Goal: Information Seeking & Learning: Compare options

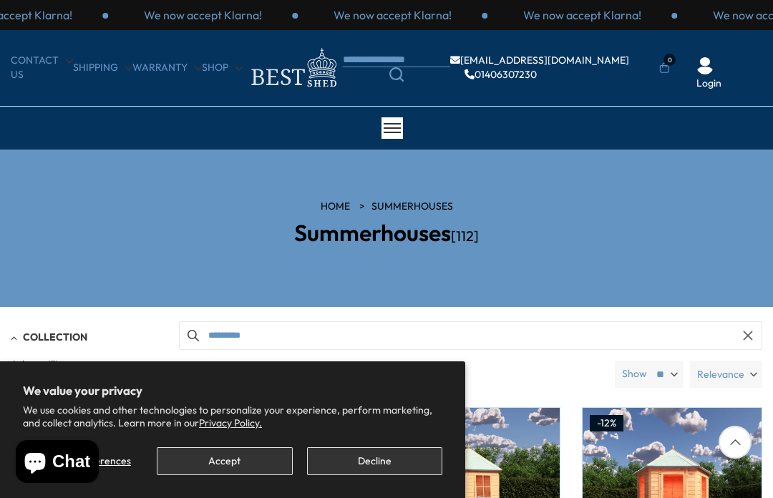
click at [255, 461] on button "Accept" at bounding box center [224, 461] width 135 height 28
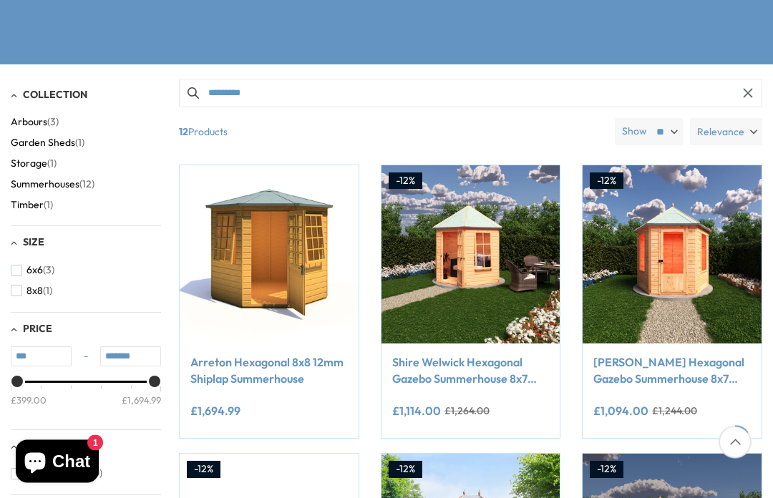
scroll to position [243, 0]
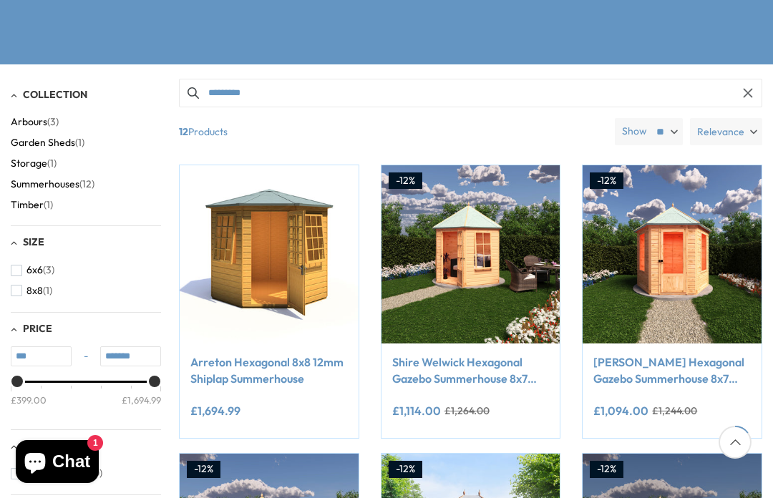
click at [690, 250] on img at bounding box center [671, 254] width 179 height 179
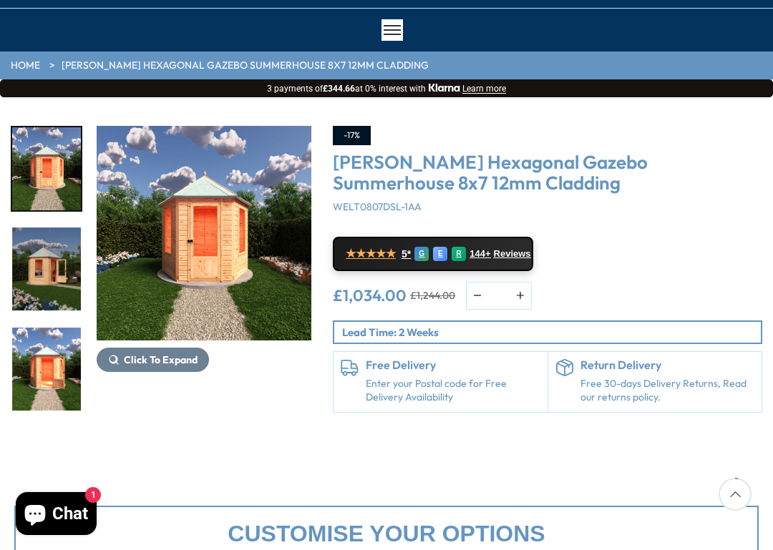
scroll to position [99, 0]
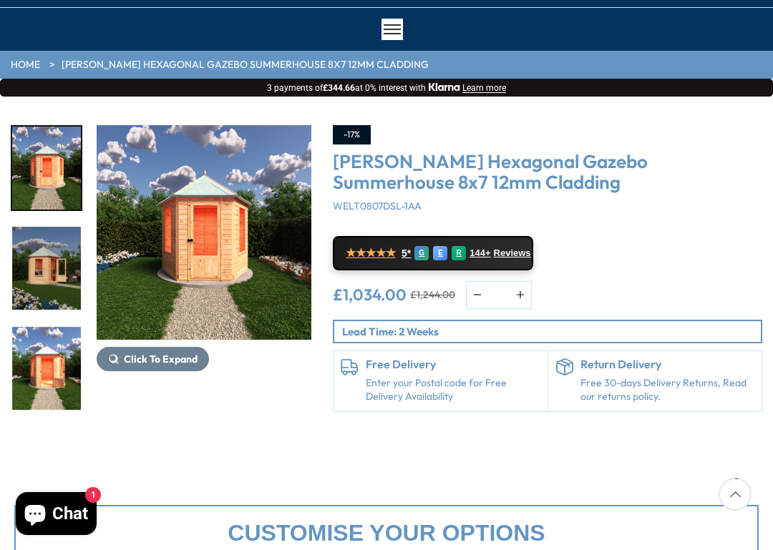
click at [157, 366] on button "Click To Expand" at bounding box center [153, 359] width 112 height 24
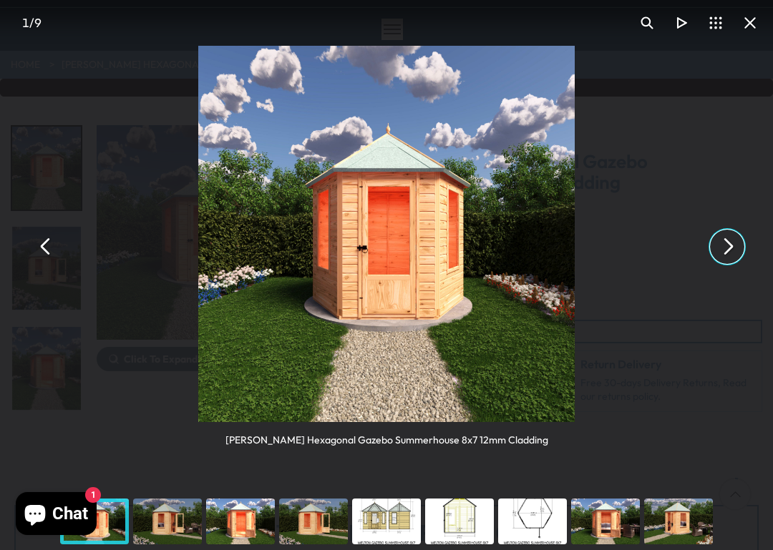
click at [728, 243] on button "You can close this modal content with the ESC key" at bounding box center [727, 247] width 34 height 34
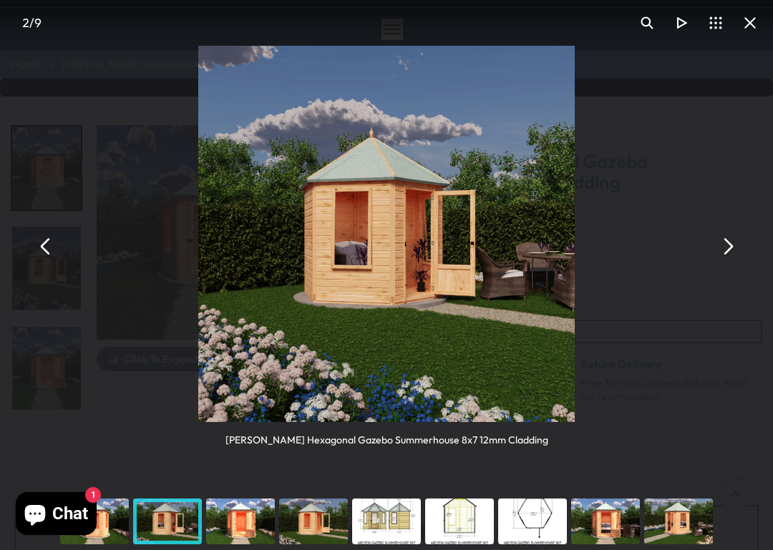
click at [732, 242] on button "You can close this modal content with the ESC key" at bounding box center [727, 247] width 34 height 34
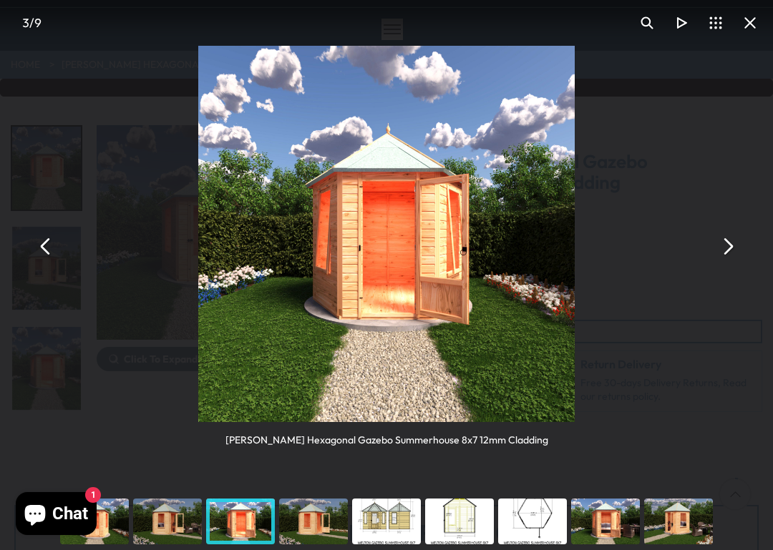
click at [733, 238] on button "You can close this modal content with the ESC key" at bounding box center [727, 247] width 34 height 34
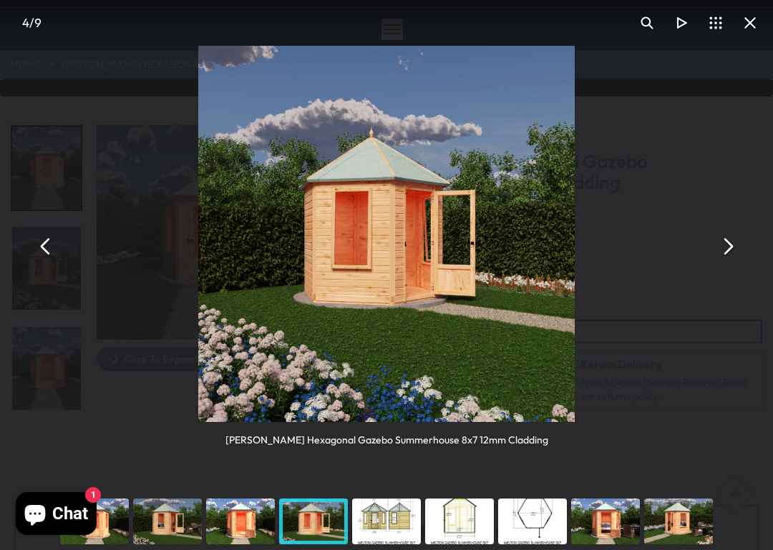
click at [730, 246] on button "You can close this modal content with the ESC key" at bounding box center [727, 247] width 34 height 34
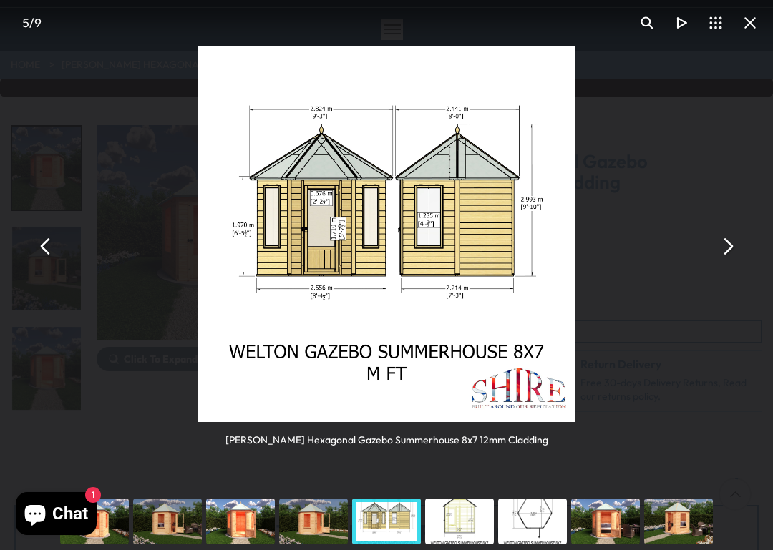
click at [725, 250] on button "You can close this modal content with the ESC key" at bounding box center [727, 247] width 34 height 34
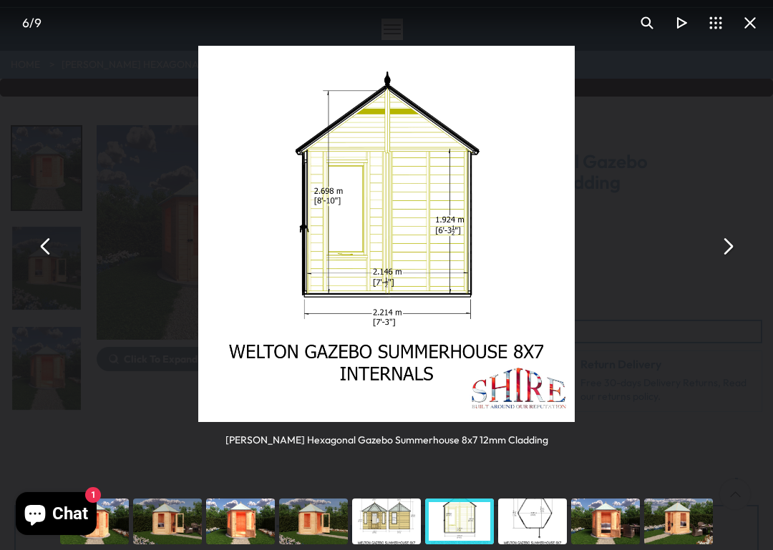
click at [730, 245] on button "You can close this modal content with the ESC key" at bounding box center [727, 247] width 34 height 34
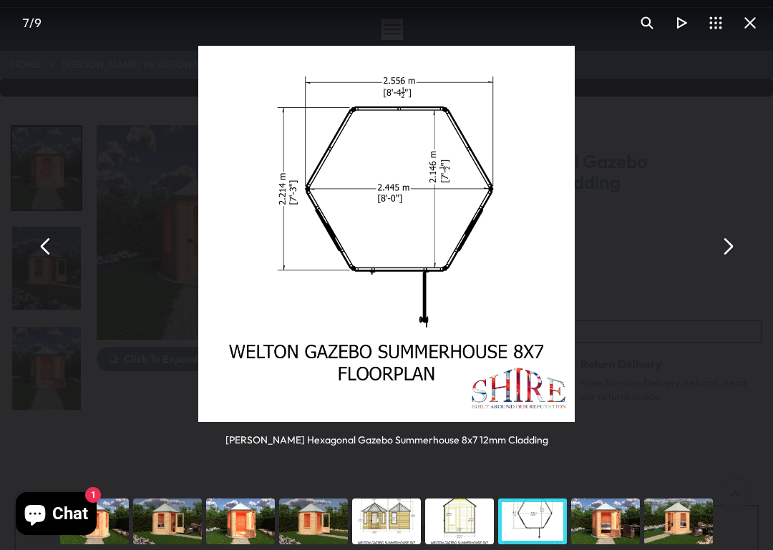
click at [727, 249] on button "You can close this modal content with the ESC key" at bounding box center [727, 247] width 34 height 34
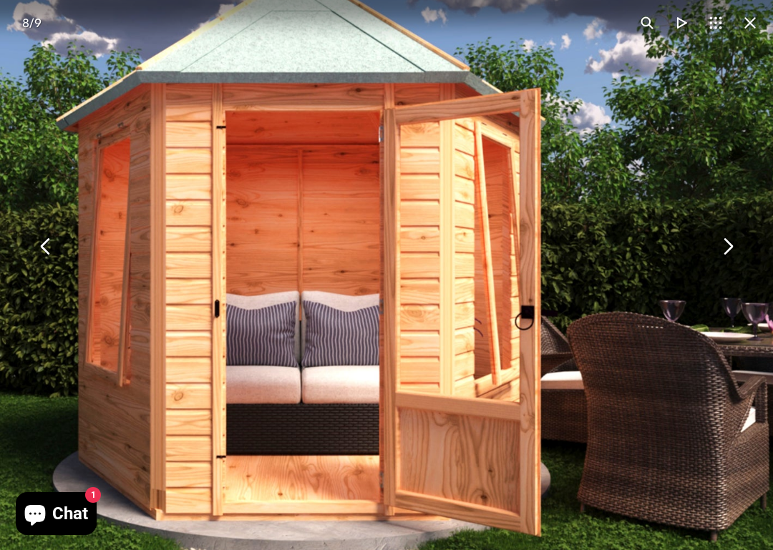
click at [733, 243] on button "You can close this modal content with the ESC key" at bounding box center [727, 247] width 34 height 34
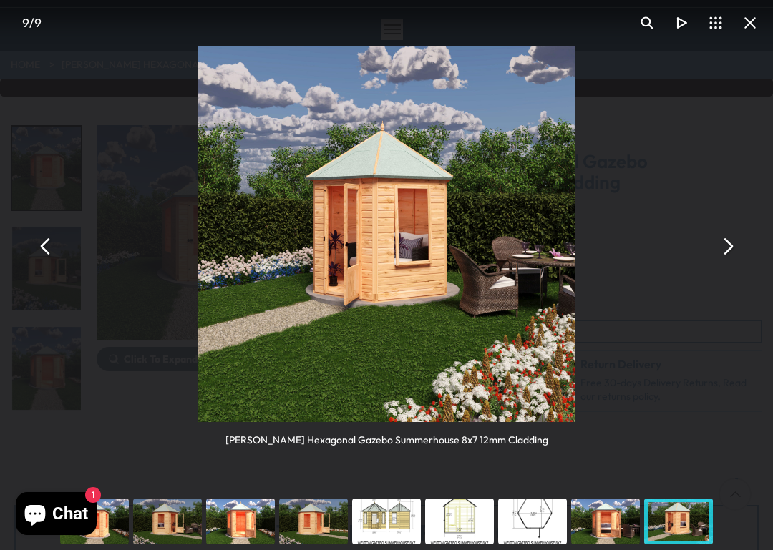
click at [409, 270] on img "You can close this modal content with the ESC key" at bounding box center [386, 234] width 376 height 376
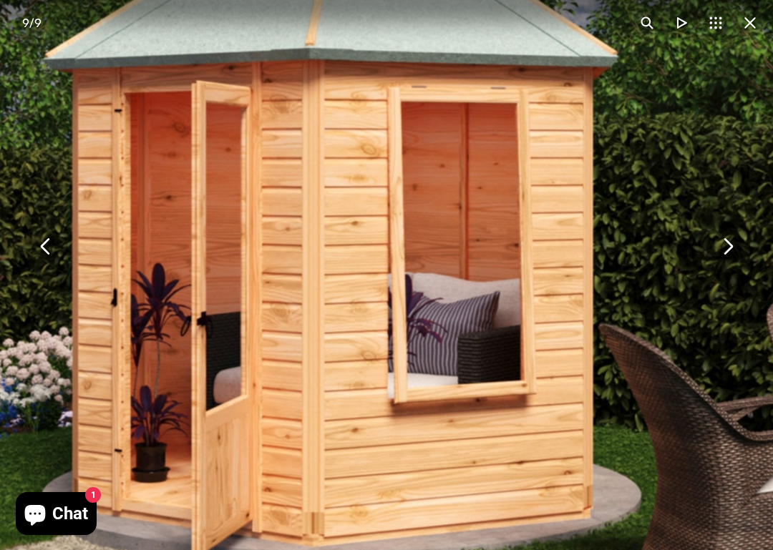
click at [732, 245] on button "You can close this modal content with the ESC key" at bounding box center [727, 247] width 34 height 34
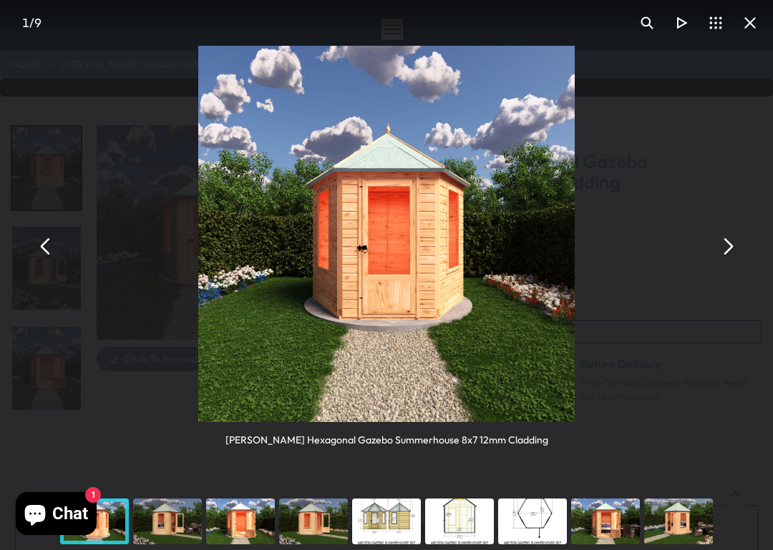
click at [465, 279] on img "You can close this modal content with the ESC key" at bounding box center [386, 234] width 376 height 376
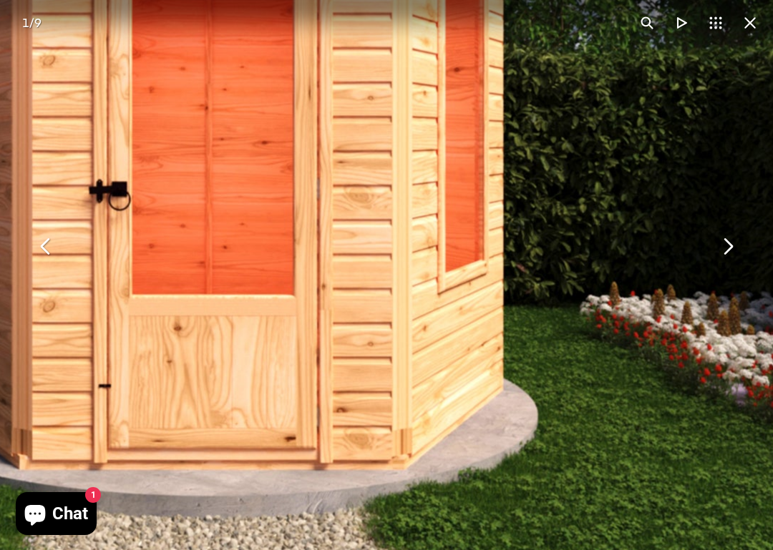
click at [731, 245] on button "You can close this modal content with the ESC key" at bounding box center [727, 247] width 34 height 34
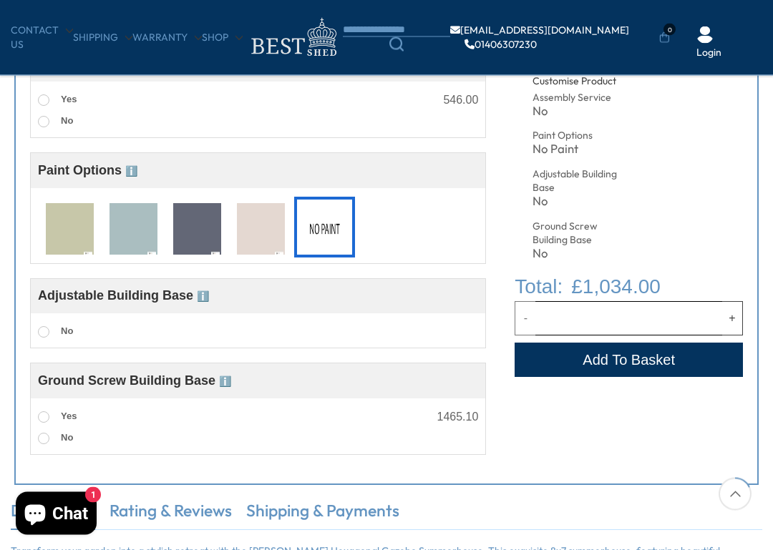
scroll to position [559, 0]
click at [263, 238] on img at bounding box center [261, 229] width 48 height 53
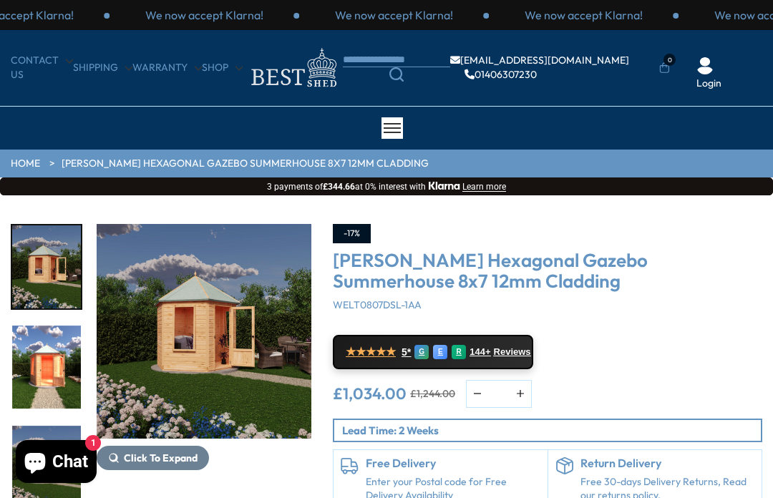
scroll to position [185, 0]
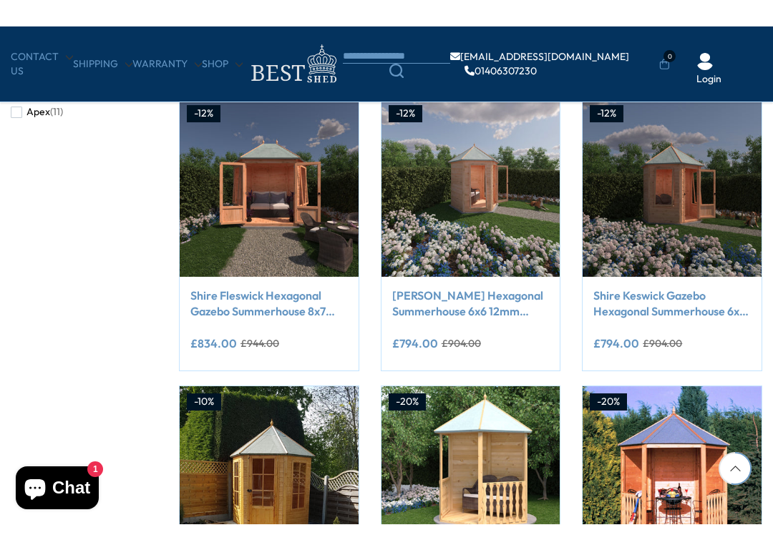
scroll to position [875, 0]
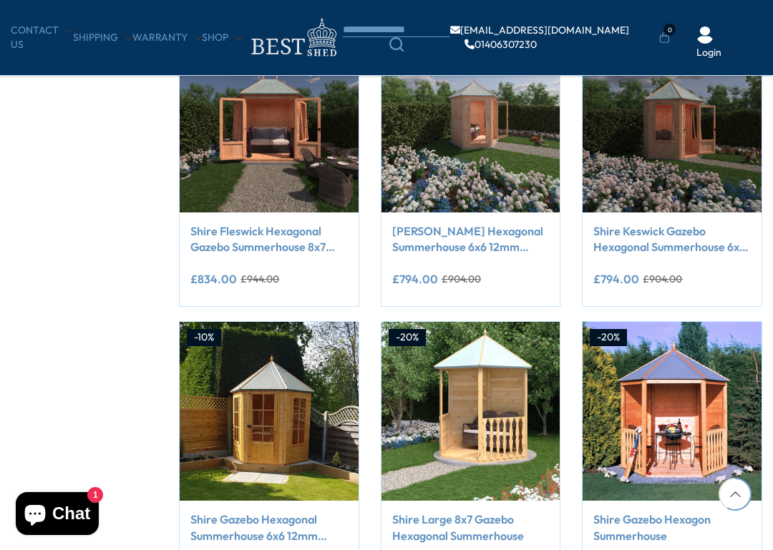
click at [289, 383] on img at bounding box center [269, 411] width 179 height 179
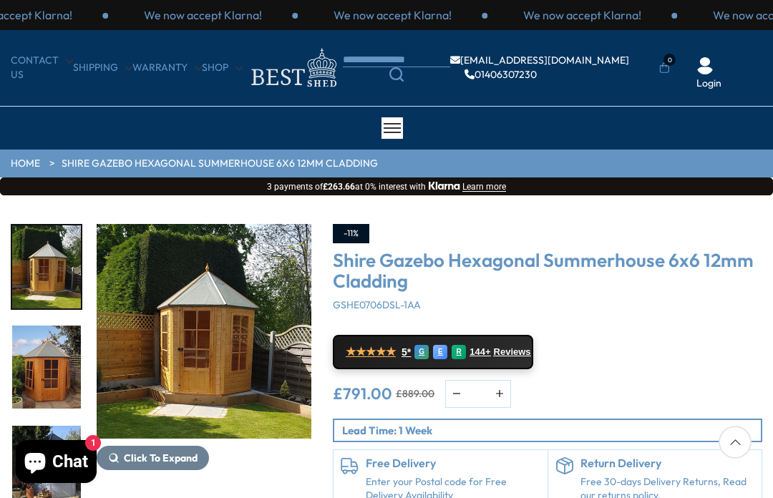
click at [169, 461] on span "Click To Expand" at bounding box center [161, 457] width 74 height 13
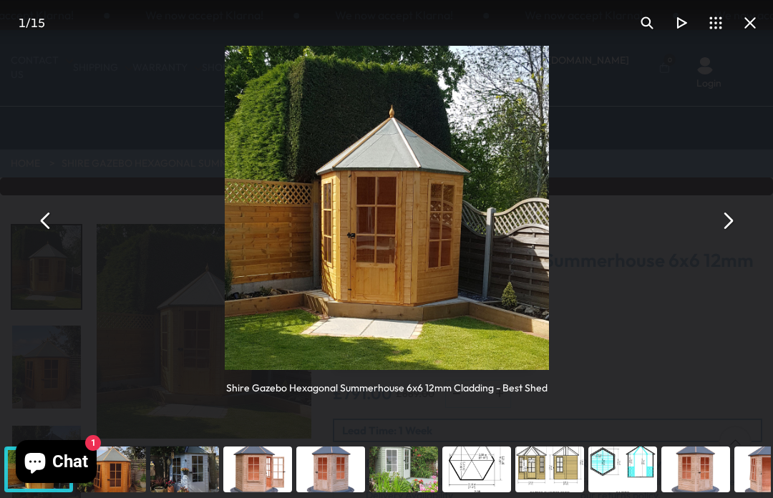
click at [454, 268] on img "You can close this modal content with the ESC key" at bounding box center [387, 208] width 324 height 324
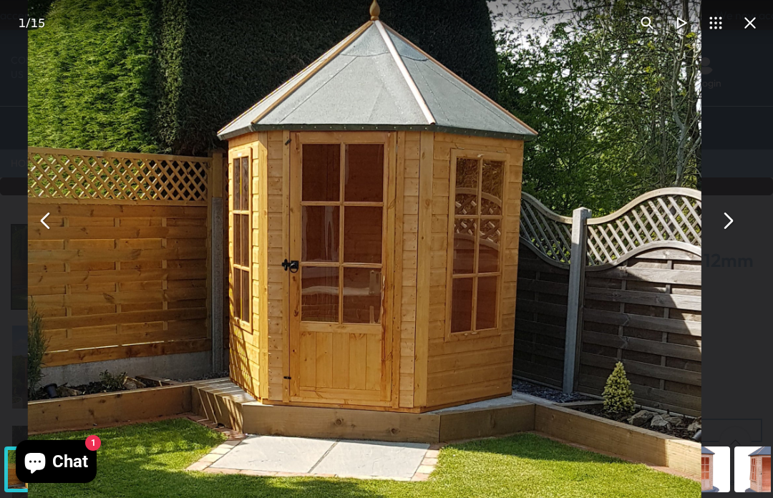
click at [732, 218] on button "You can close this modal content with the ESC key" at bounding box center [727, 220] width 34 height 34
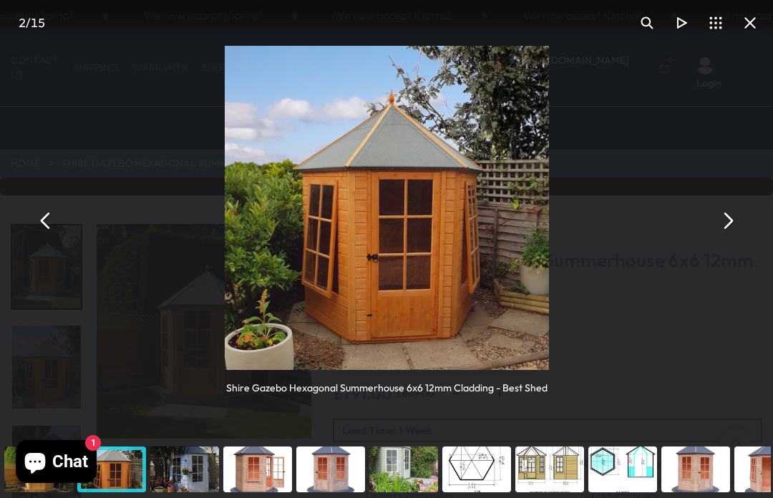
click at [724, 219] on button "You can close this modal content with the ESC key" at bounding box center [727, 220] width 34 height 34
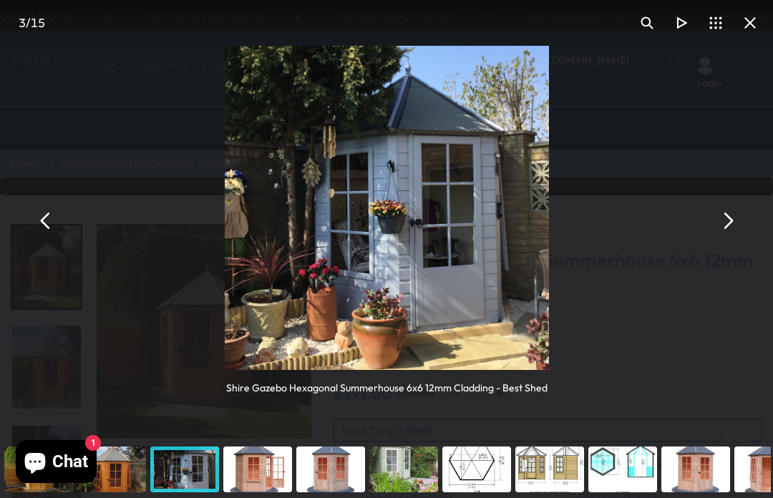
click at [733, 221] on button "You can close this modal content with the ESC key" at bounding box center [727, 220] width 34 height 34
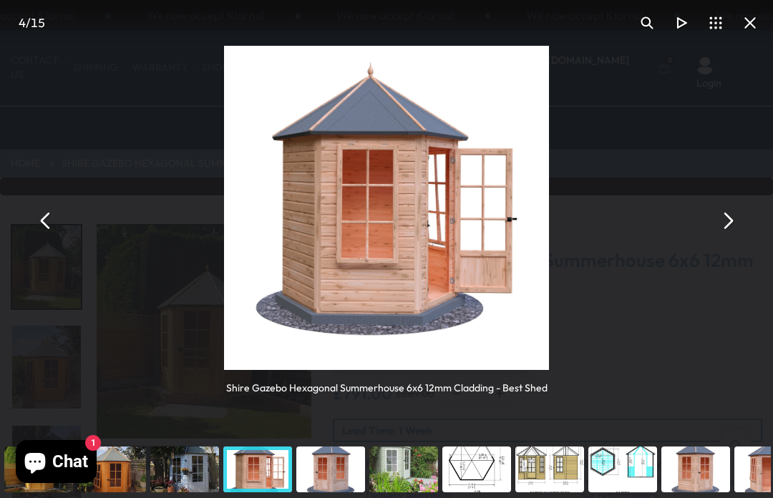
click at [730, 221] on button "You can close this modal content with the ESC key" at bounding box center [727, 220] width 34 height 34
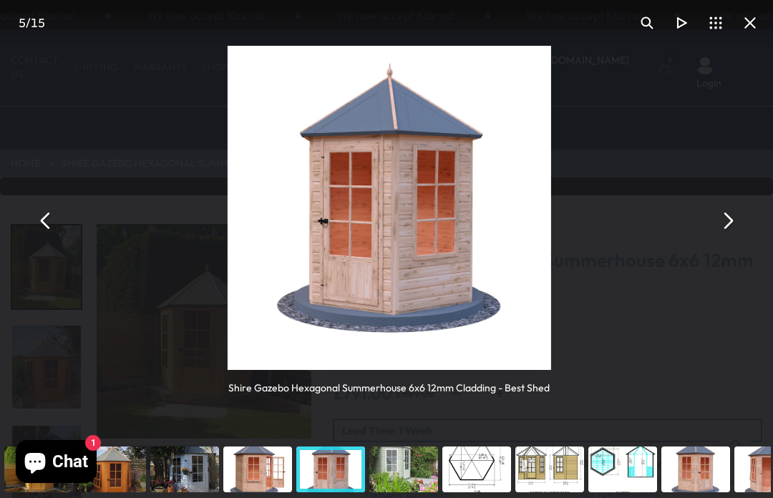
click at [728, 222] on button "You can close this modal content with the ESC key" at bounding box center [727, 220] width 34 height 34
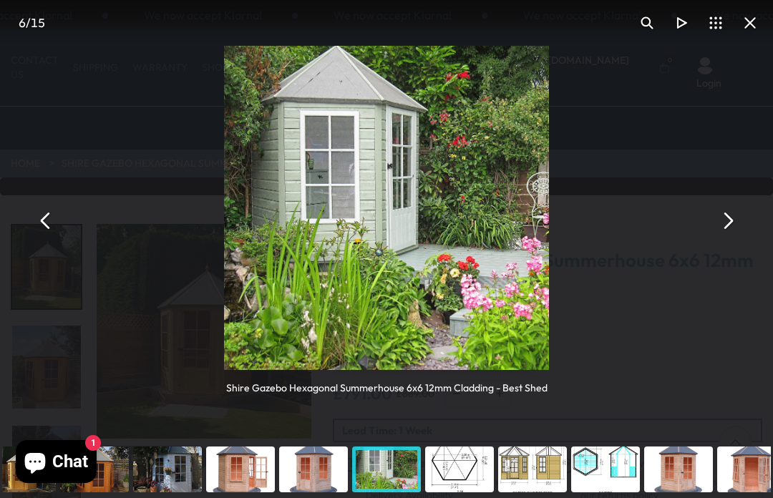
click at [721, 220] on button "You can close this modal content with the ESC key" at bounding box center [727, 220] width 34 height 34
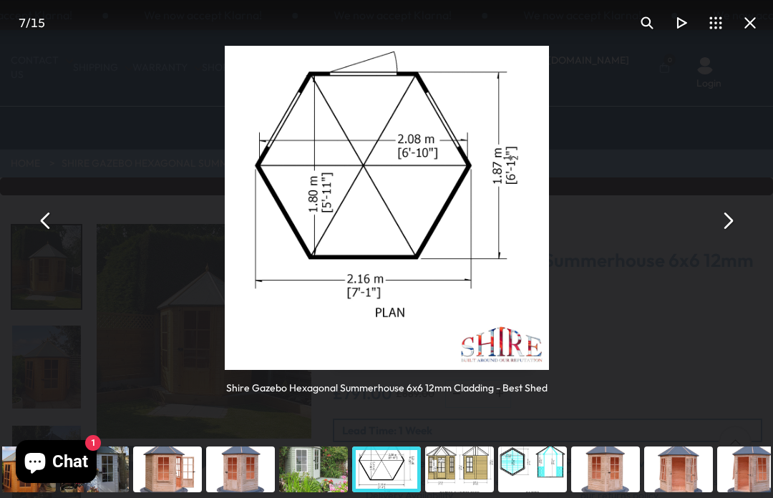
click at [725, 222] on button "You can close this modal content with the ESC key" at bounding box center [727, 220] width 34 height 34
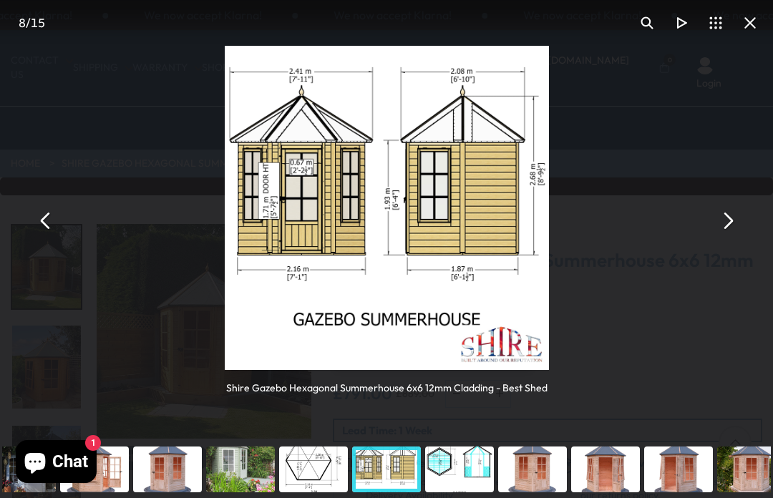
click at [727, 226] on button "You can close this modal content with the ESC key" at bounding box center [727, 220] width 34 height 34
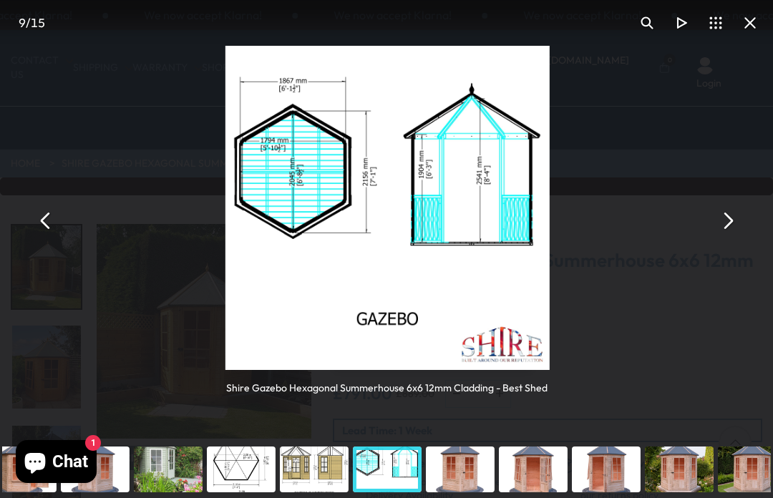
click at [726, 226] on button "You can close this modal content with the ESC key" at bounding box center [727, 220] width 34 height 34
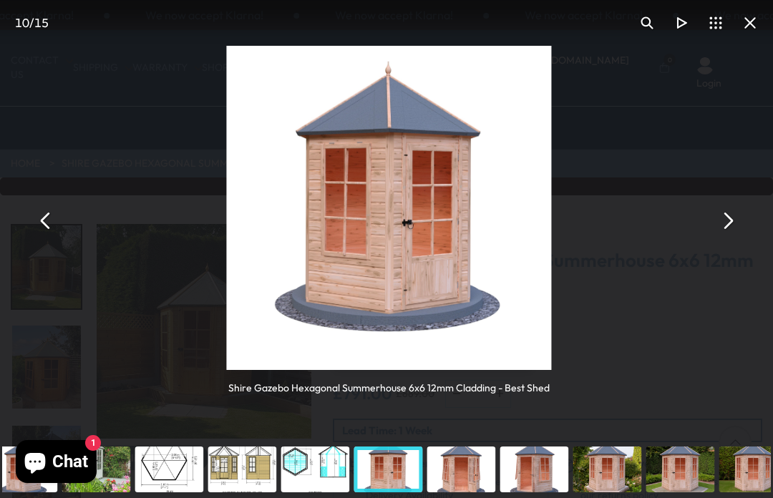
click at [728, 223] on button "You can close this modal content with the ESC key" at bounding box center [727, 220] width 34 height 34
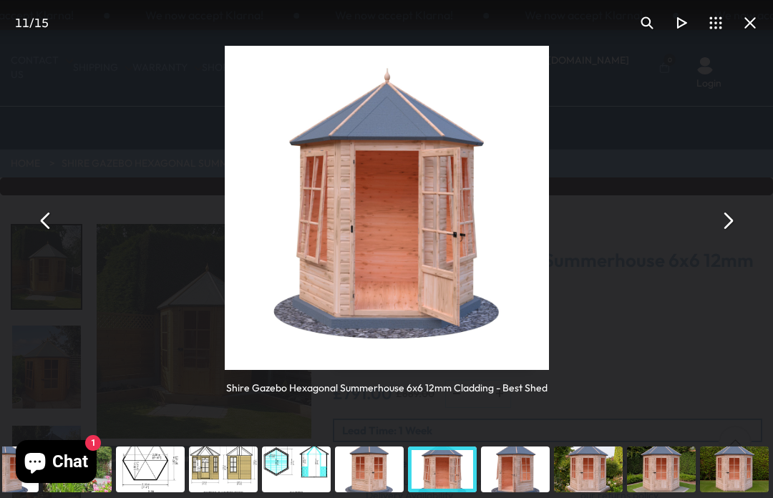
click at [724, 227] on button "You can close this modal content with the ESC key" at bounding box center [727, 220] width 34 height 34
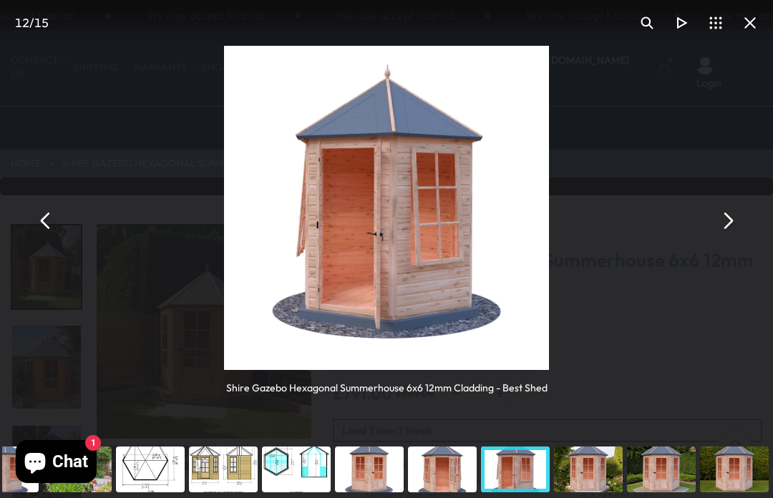
click at [750, 26] on button "You can close this modal content with the ESC key" at bounding box center [750, 23] width 34 height 34
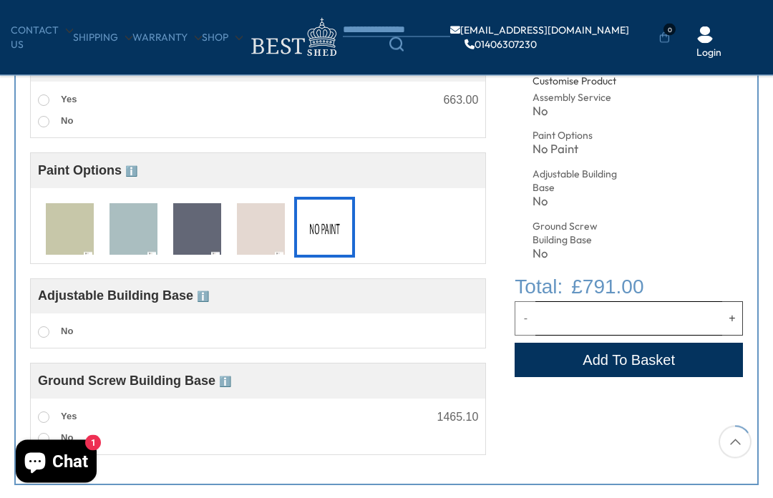
scroll to position [540, 0]
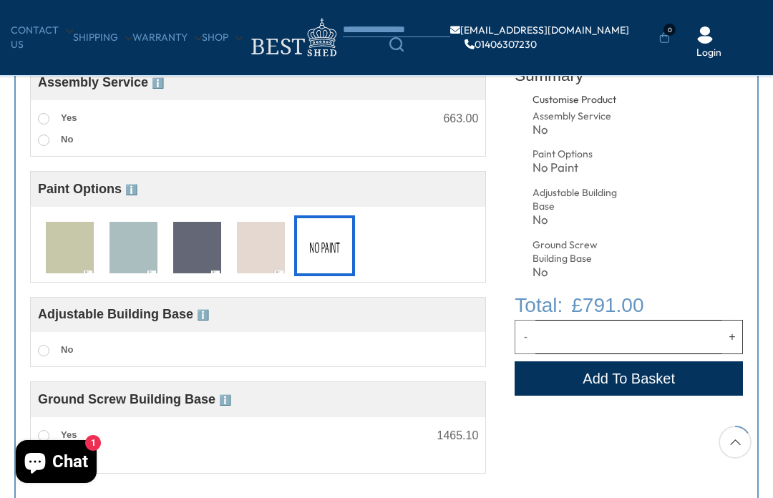
click at [263, 253] on img at bounding box center [261, 248] width 48 height 53
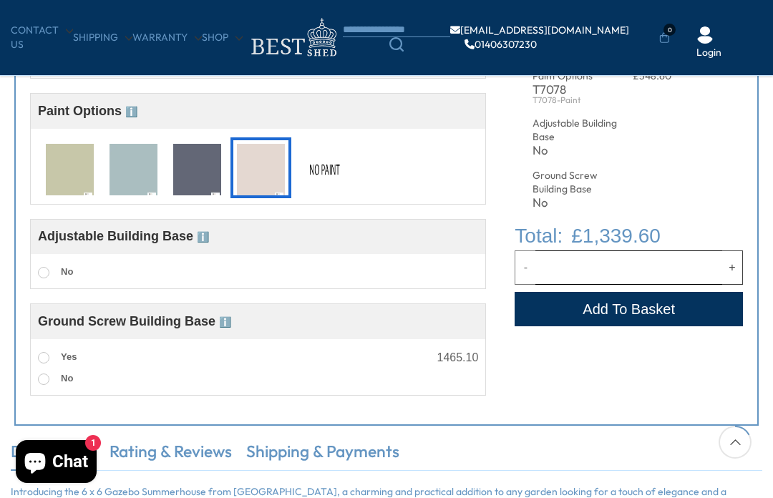
scroll to position [616, 0]
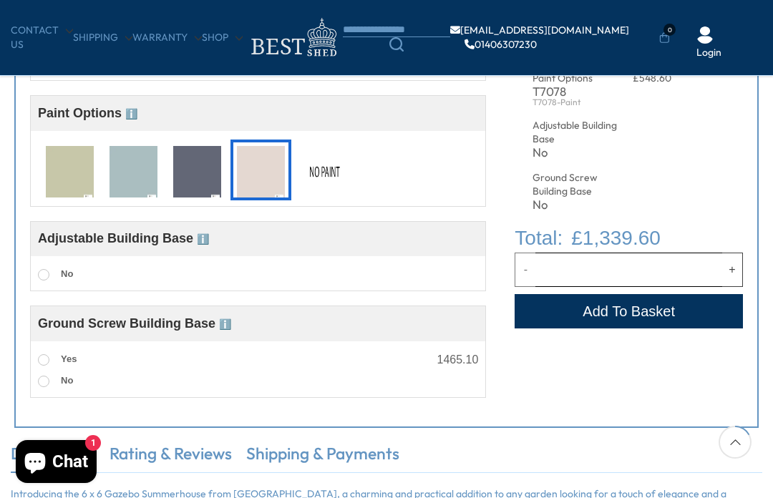
click at [49, 280] on label "No" at bounding box center [55, 274] width 35 height 19
click at [49, 275] on label "No" at bounding box center [55, 274] width 35 height 19
click at [58, 278] on label "No" at bounding box center [55, 274] width 35 height 19
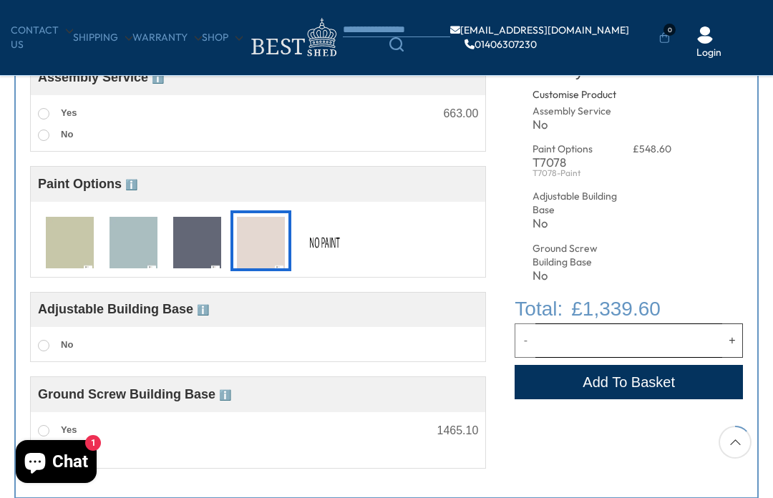
scroll to position [544, 0]
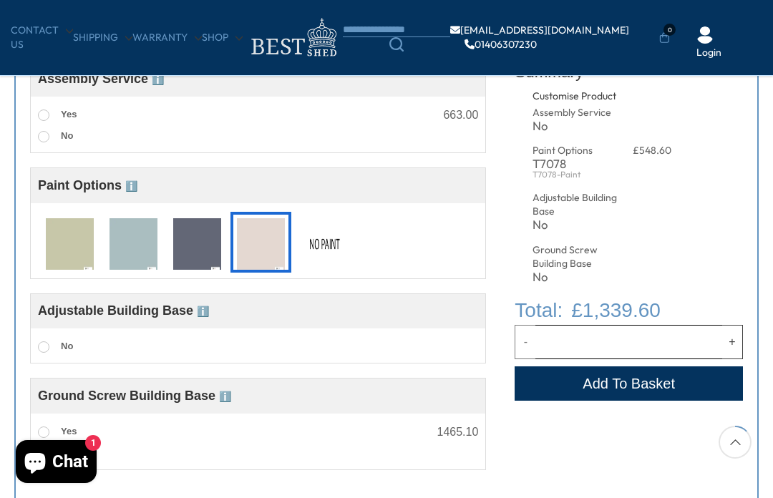
click at [201, 253] on img at bounding box center [197, 244] width 48 height 53
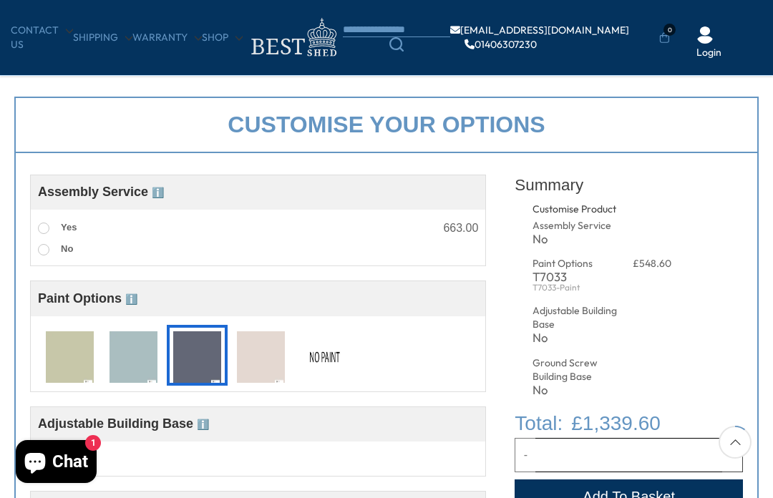
scroll to position [430, 0]
click at [70, 346] on img at bounding box center [70, 358] width 48 height 53
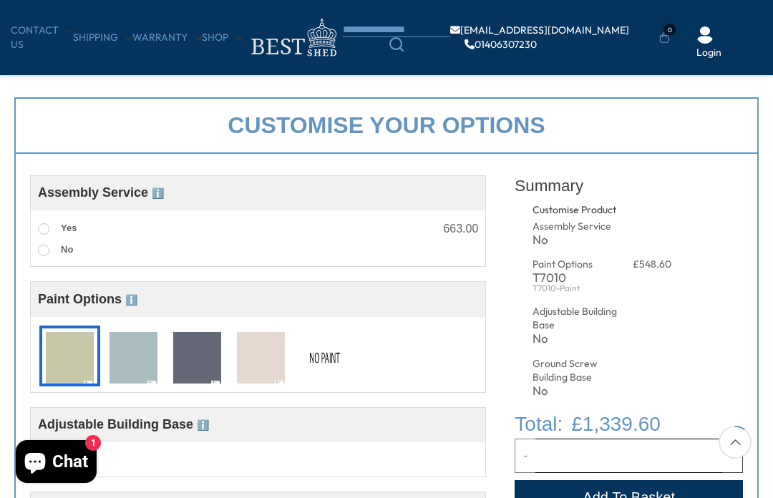
click at [136, 363] on img at bounding box center [133, 358] width 48 height 53
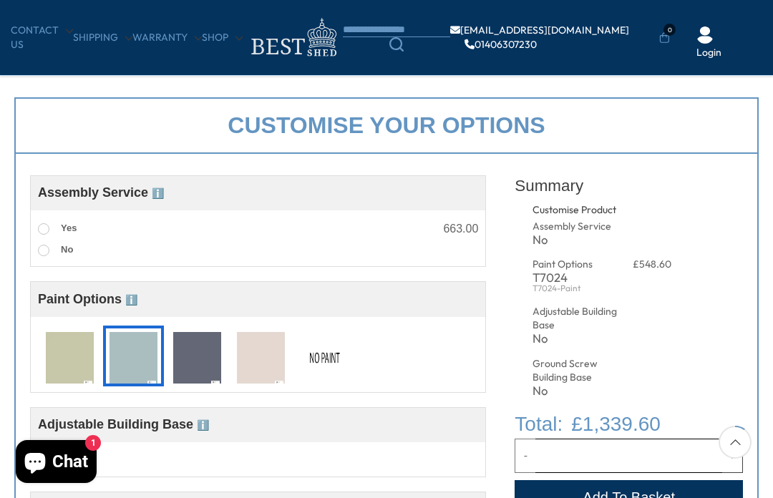
click at [275, 365] on img at bounding box center [261, 358] width 48 height 53
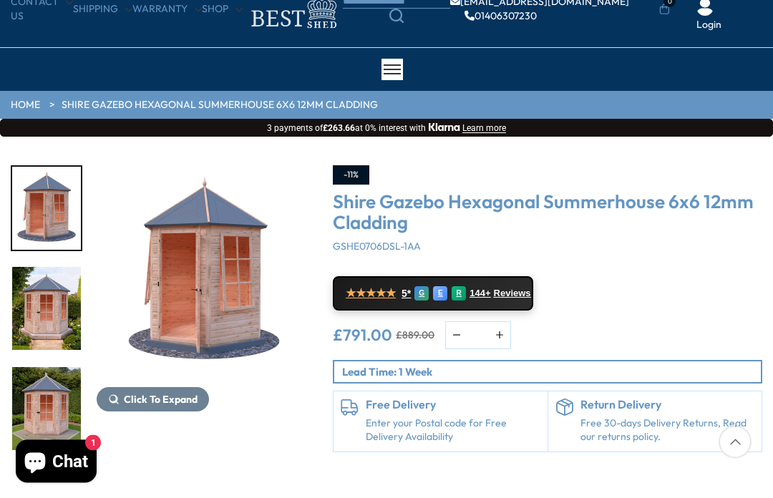
scroll to position [59, 0]
click at [170, 401] on span "Click To Expand" at bounding box center [161, 399] width 74 height 13
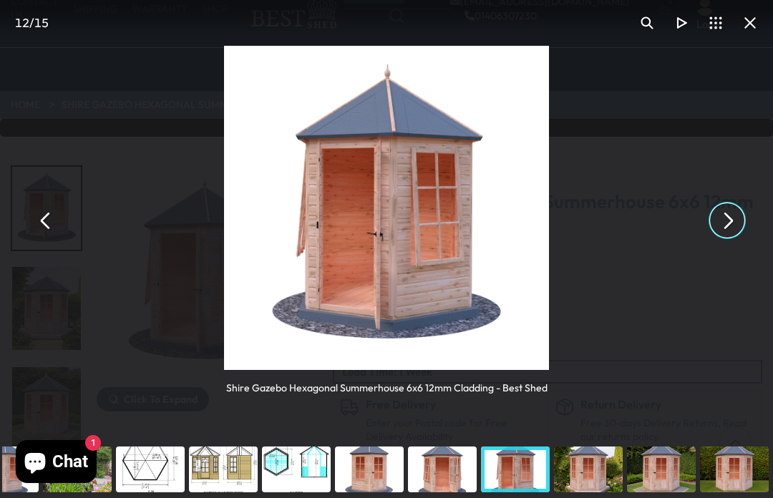
click at [731, 217] on button "You can close this modal content with the ESC key" at bounding box center [727, 220] width 34 height 34
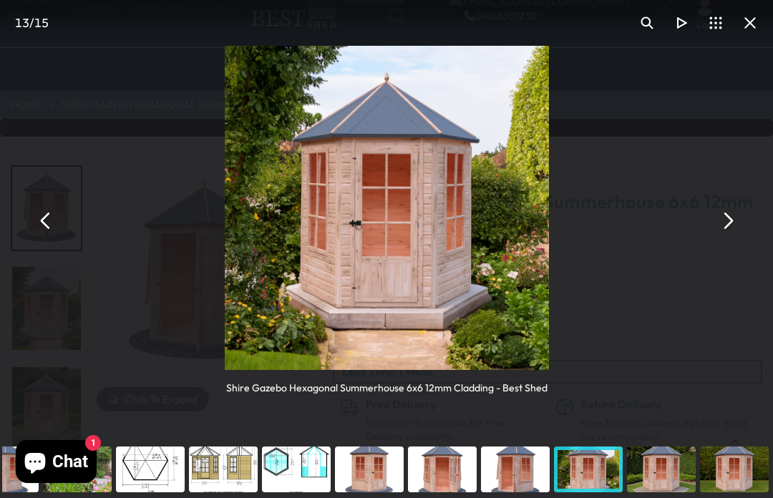
click at [728, 222] on button "You can close this modal content with the ESC key" at bounding box center [727, 220] width 34 height 34
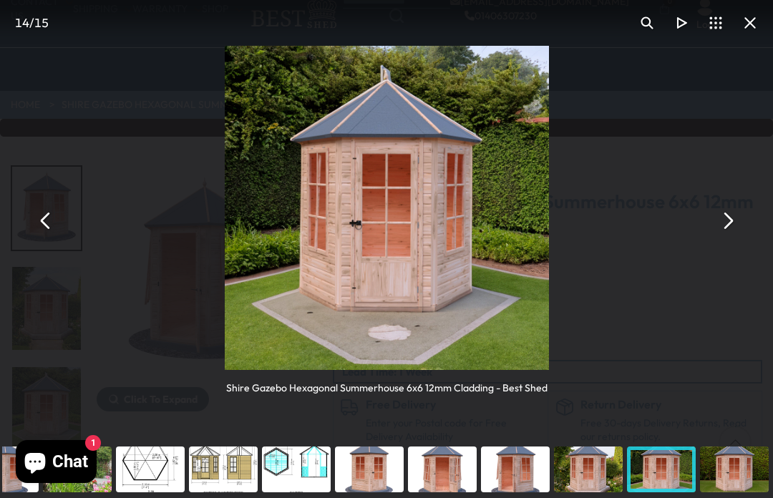
click at [735, 214] on button "You can close this modal content with the ESC key" at bounding box center [727, 220] width 34 height 34
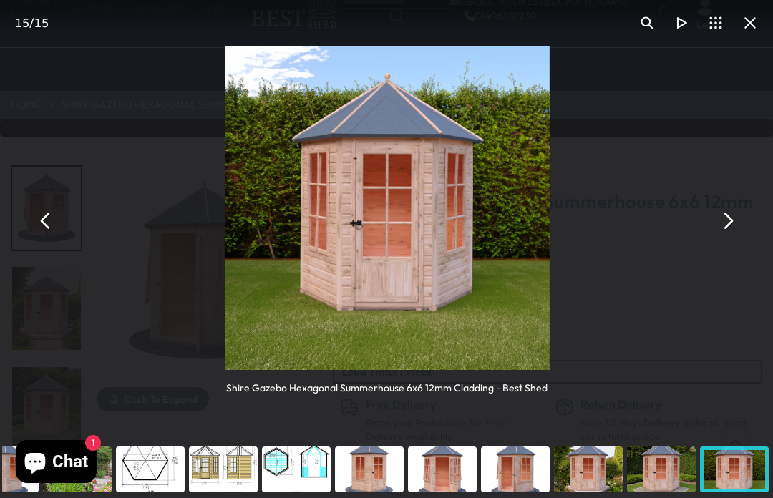
click at [730, 220] on button "You can close this modal content with the ESC key" at bounding box center [727, 220] width 34 height 34
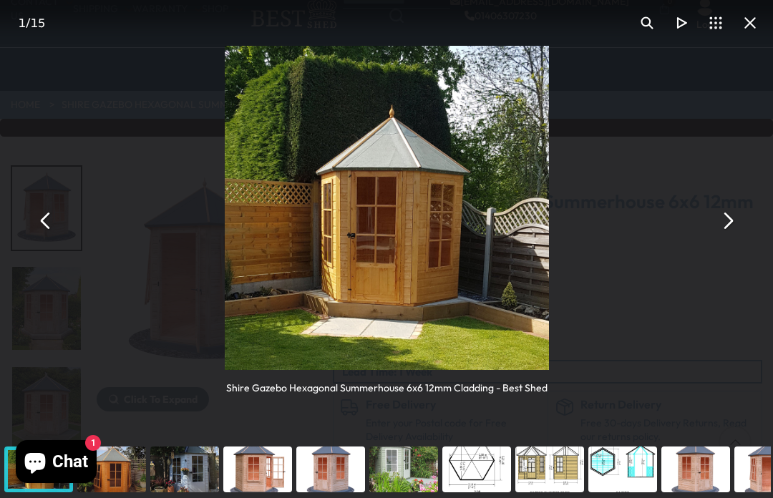
click at [729, 228] on button "You can close this modal content with the ESC key" at bounding box center [727, 220] width 34 height 34
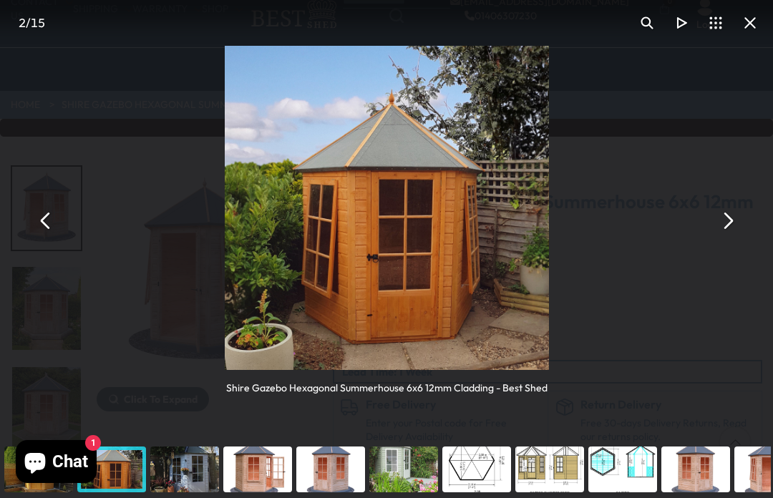
click at [725, 225] on button "You can close this modal content with the ESC key" at bounding box center [727, 220] width 34 height 34
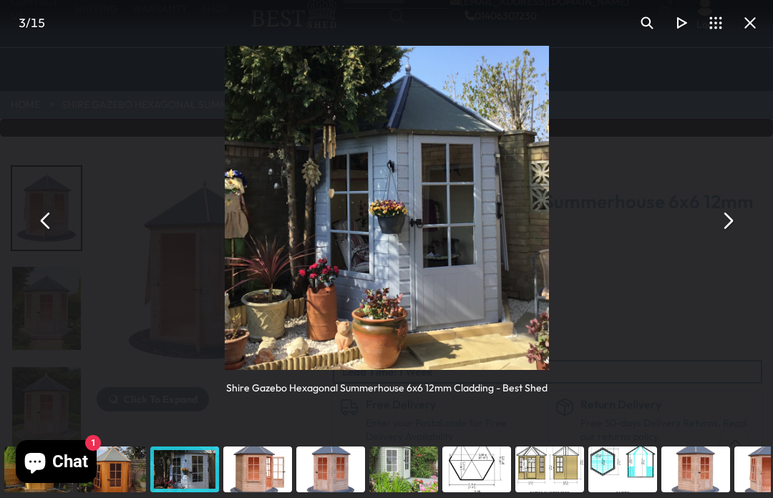
click at [476, 230] on img "You can close this modal content with the ESC key" at bounding box center [387, 208] width 324 height 324
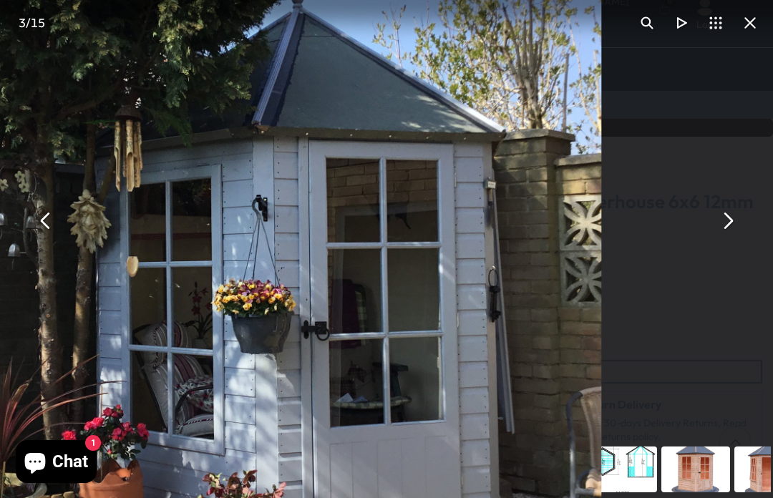
click at [725, 221] on button "You can close this modal content with the ESC key" at bounding box center [727, 220] width 34 height 34
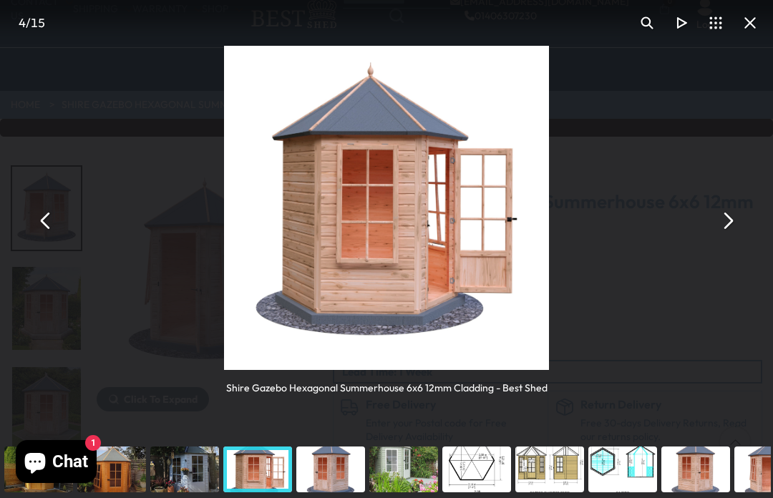
click at [717, 232] on button "You can close this modal content with the ESC key" at bounding box center [727, 220] width 34 height 34
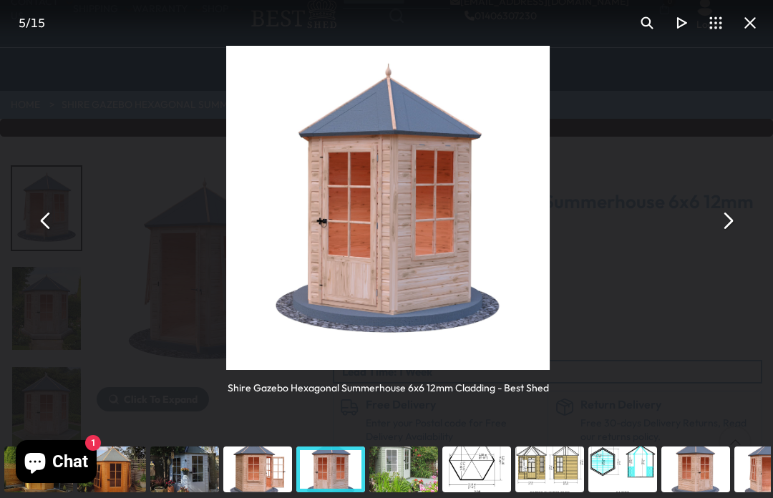
click at [721, 222] on button "You can close this modal content with the ESC key" at bounding box center [727, 220] width 34 height 34
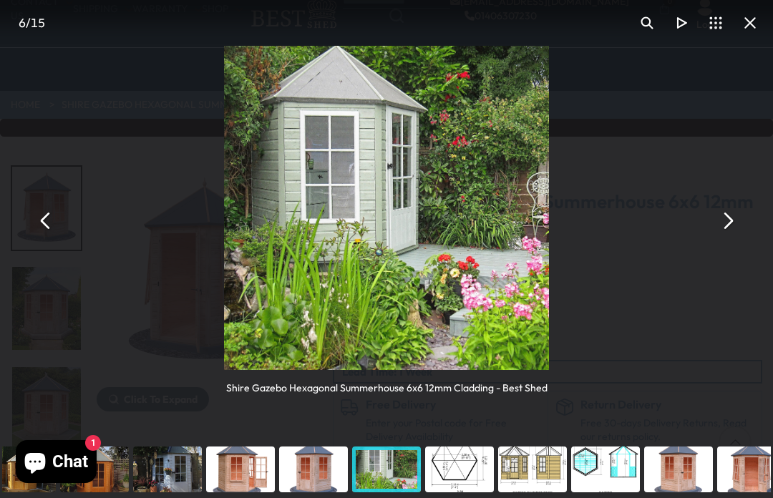
click at [433, 196] on img "You can close this modal content with the ESC key" at bounding box center [386, 208] width 324 height 324
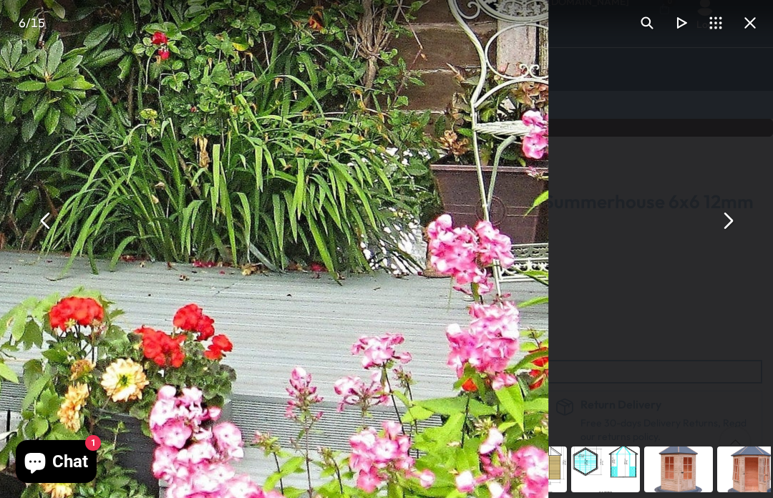
click at [726, 220] on button "You can close this modal content with the ESC key" at bounding box center [727, 220] width 34 height 34
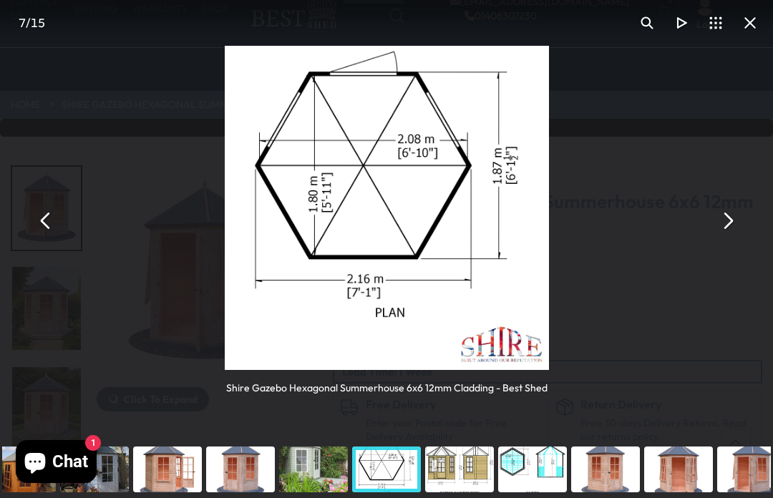
click at [729, 214] on button "You can close this modal content with the ESC key" at bounding box center [727, 220] width 34 height 34
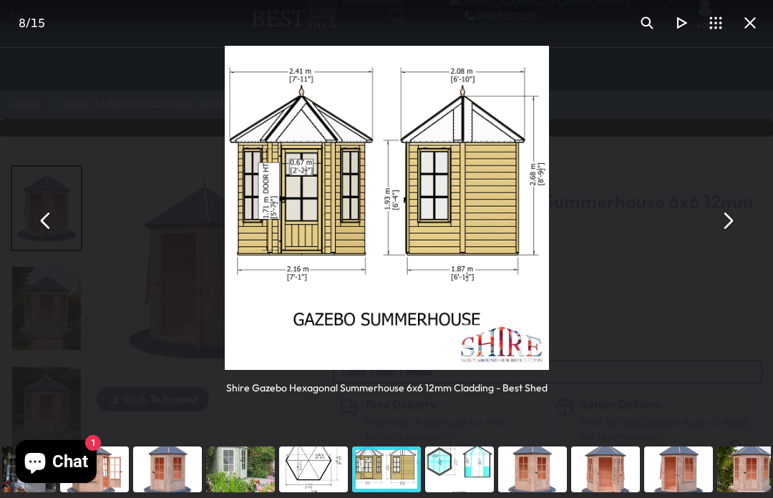
click at [730, 215] on button "You can close this modal content with the ESC key" at bounding box center [727, 220] width 34 height 34
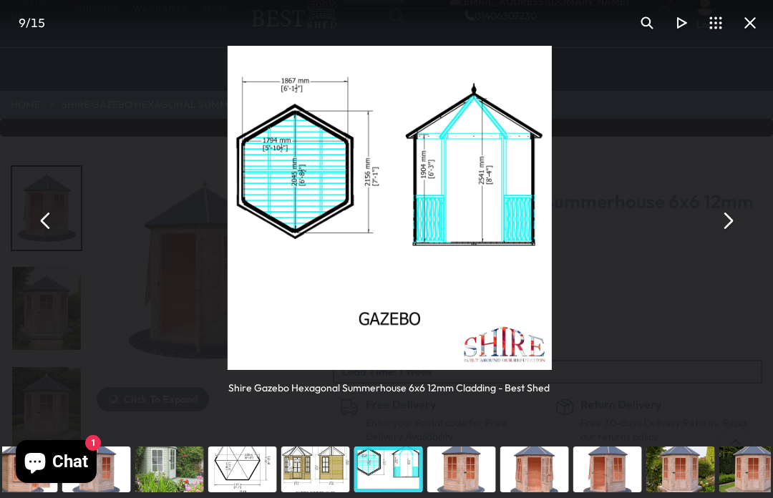
click at [723, 216] on button "You can close this modal content with the ESC key" at bounding box center [727, 220] width 34 height 34
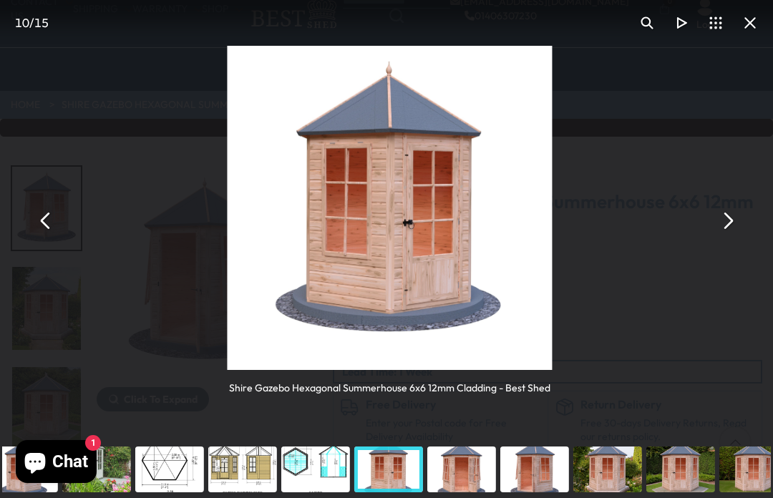
click at [725, 216] on button "You can close this modal content with the ESC key" at bounding box center [727, 220] width 34 height 34
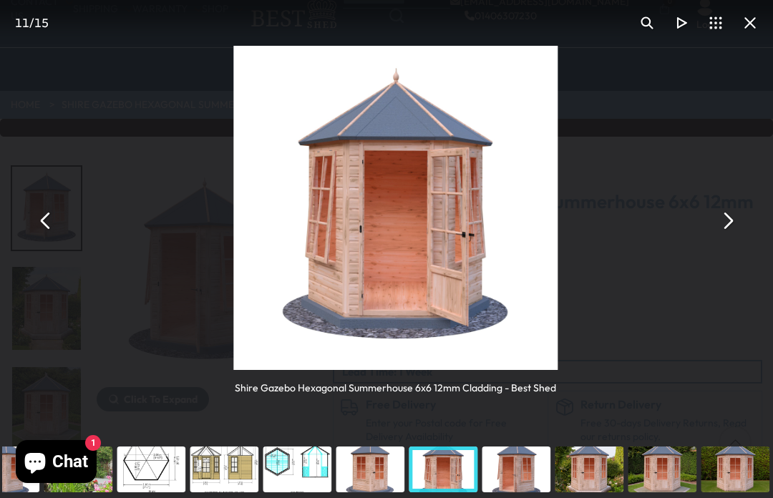
click at [722, 214] on button "You can close this modal content with the ESC key" at bounding box center [727, 220] width 34 height 34
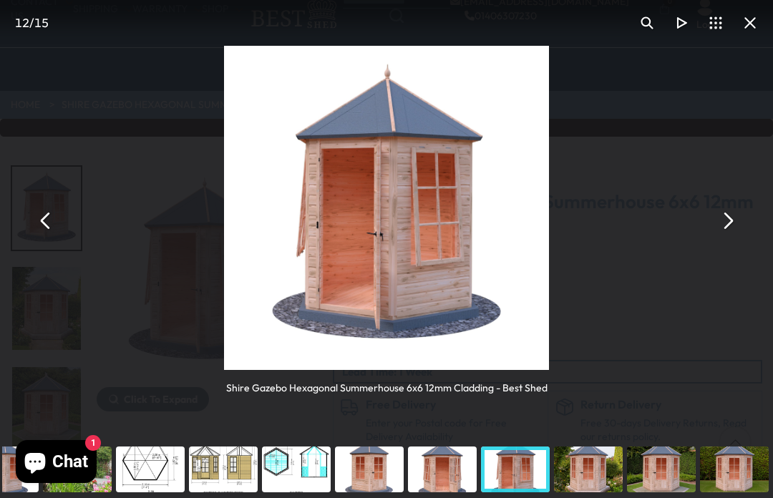
click at [720, 213] on button "You can close this modal content with the ESC key" at bounding box center [727, 220] width 34 height 34
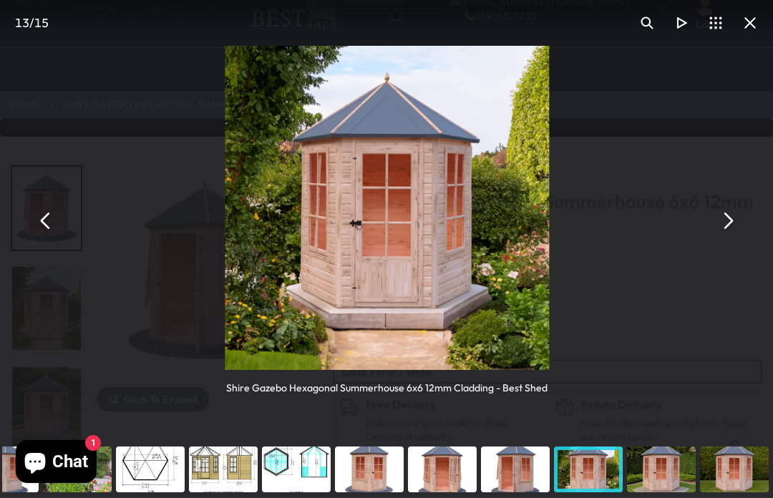
click at [725, 205] on button "You can close this modal content with the ESC key" at bounding box center [727, 220] width 34 height 34
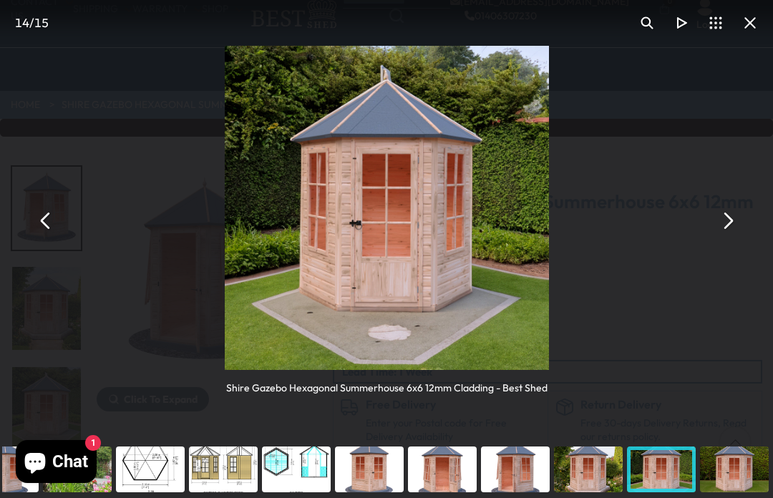
click at [753, 14] on button "You can close this modal content with the ESC key" at bounding box center [750, 23] width 34 height 34
